Goal: Information Seeking & Learning: Learn about a topic

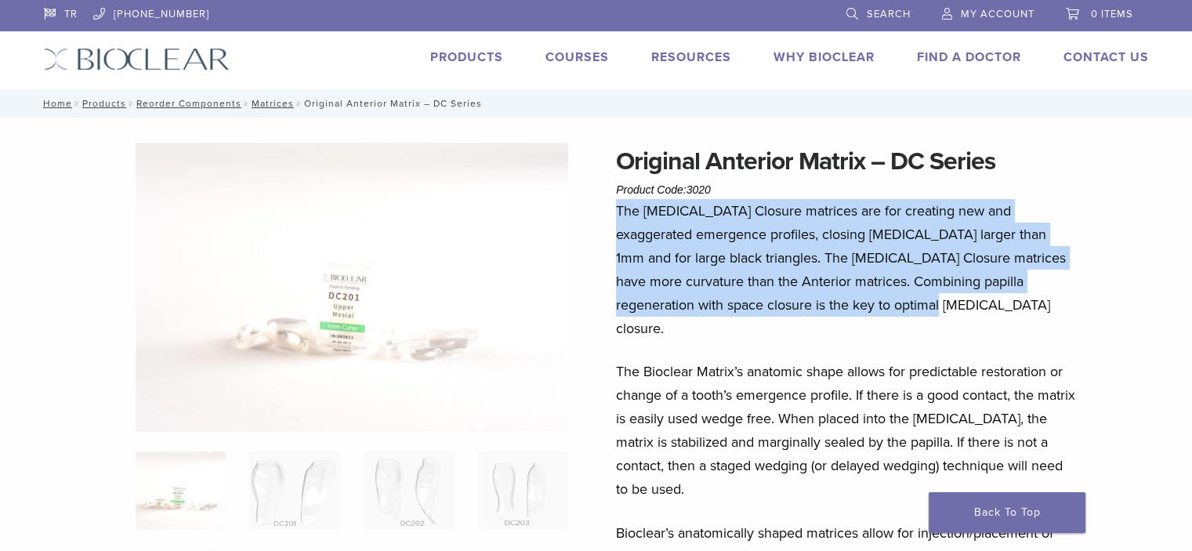
drag, startPoint x: 841, startPoint y: 303, endPoint x: 608, endPoint y: 216, distance: 248.2
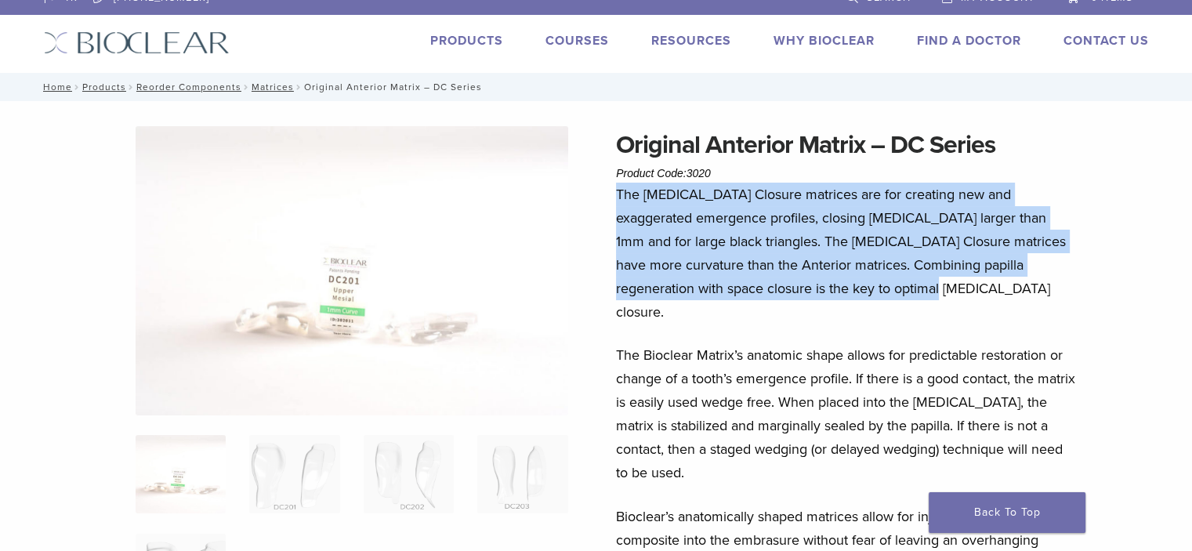
scroll to position [9, 0]
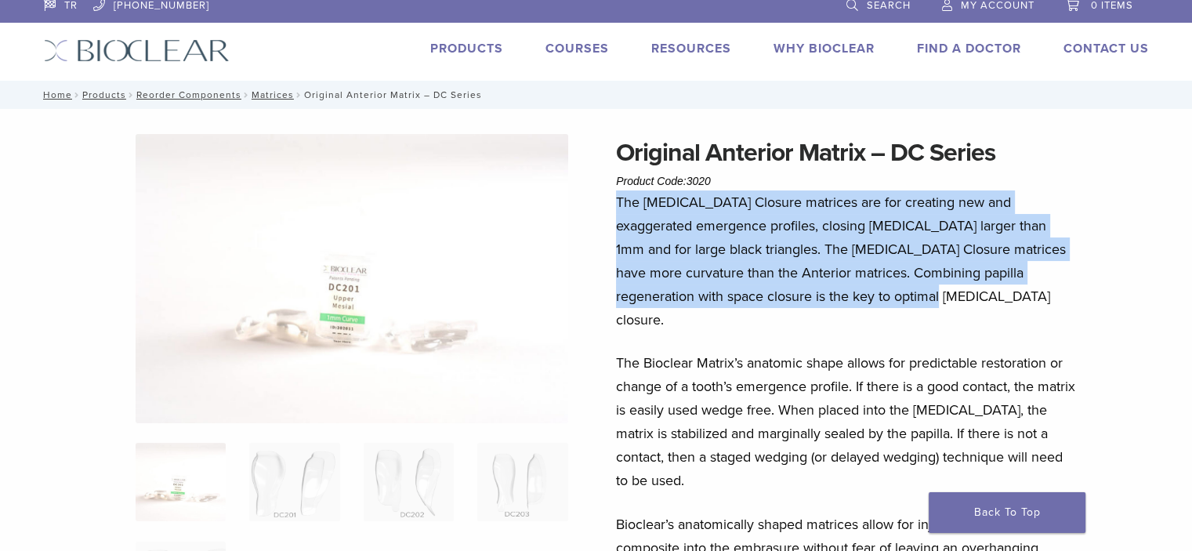
click at [781, 295] on p "The [MEDICAL_DATA] Closure matrices are for creating new and exaggerated emerge…" at bounding box center [846, 260] width 461 height 141
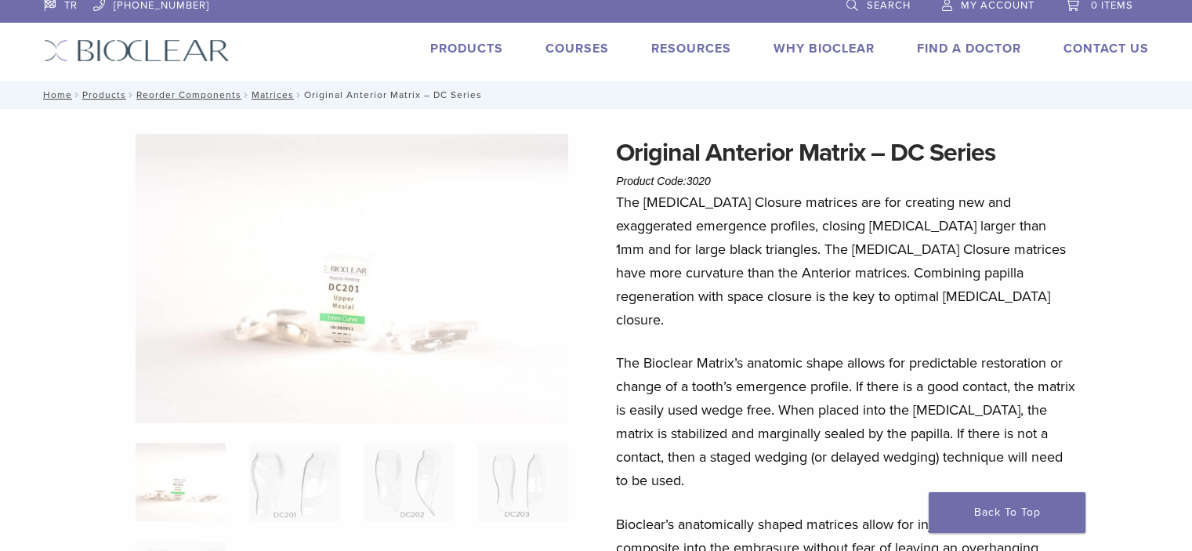
click at [790, 351] on p "The Bioclear Matrix’s anatomic shape allows for predictable restoration or chan…" at bounding box center [846, 421] width 461 height 141
drag, startPoint x: 705, startPoint y: 266, endPoint x: 759, endPoint y: 281, distance: 56.1
click at [759, 281] on p "The [MEDICAL_DATA] Closure matrices are for creating new and exaggerated emerge…" at bounding box center [846, 260] width 461 height 141
click at [731, 167] on h1 "Original Anterior Matrix – DC Series" at bounding box center [846, 153] width 461 height 38
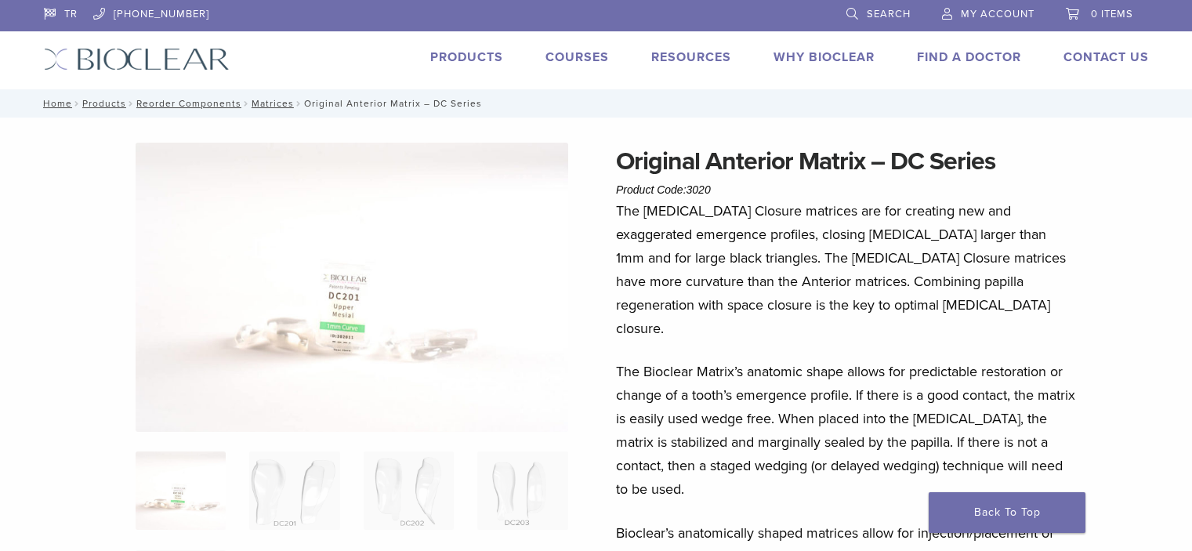
scroll to position [9, 0]
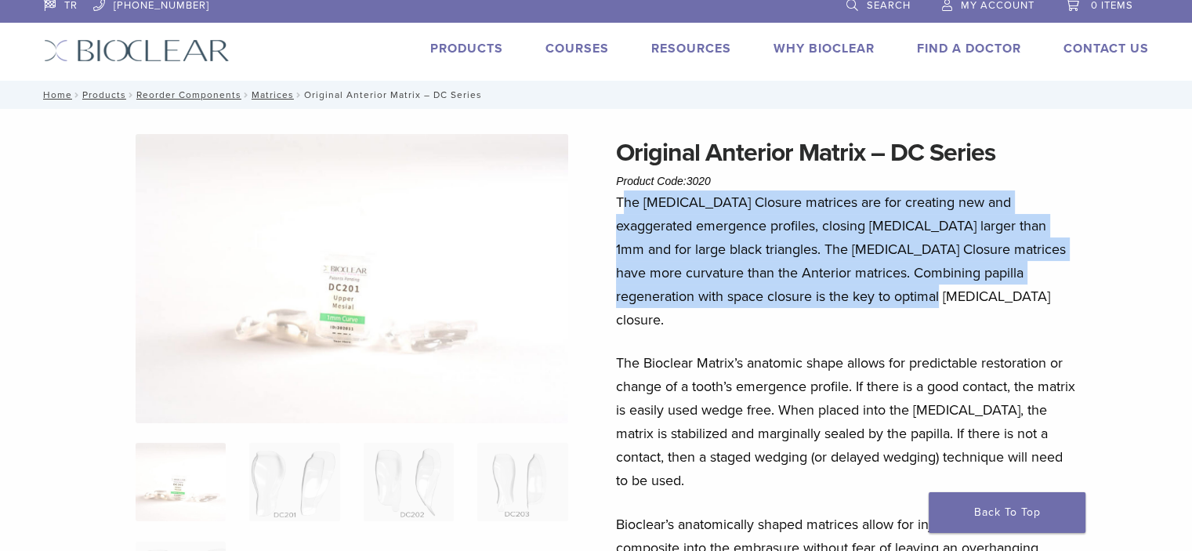
drag, startPoint x: 621, startPoint y: 201, endPoint x: 837, endPoint y: 284, distance: 231.7
click at [837, 284] on p "The [MEDICAL_DATA] Closure matrices are for creating new and exaggerated emerge…" at bounding box center [846, 260] width 461 height 141
click at [638, 216] on p "The [MEDICAL_DATA] Closure matrices are for creating new and exaggerated emerge…" at bounding box center [846, 260] width 461 height 141
drag, startPoint x: 617, startPoint y: 201, endPoint x: 840, endPoint y: 294, distance: 241.8
click at [840, 294] on p "The [MEDICAL_DATA] Closure matrices are for creating new and exaggerated emerge…" at bounding box center [846, 260] width 461 height 141
